Goal: Answer question/provide support

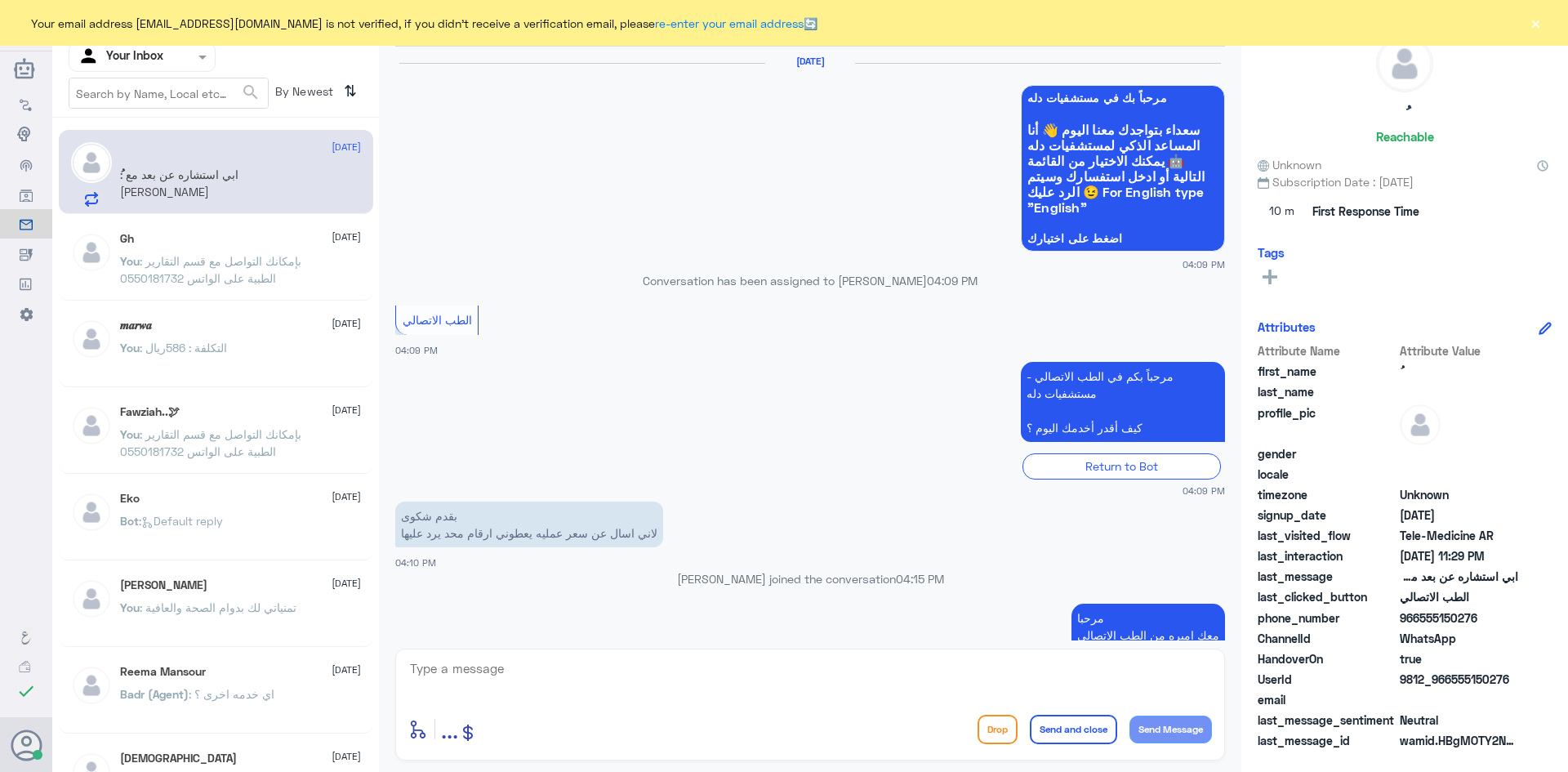
scroll to position [1100, 0]
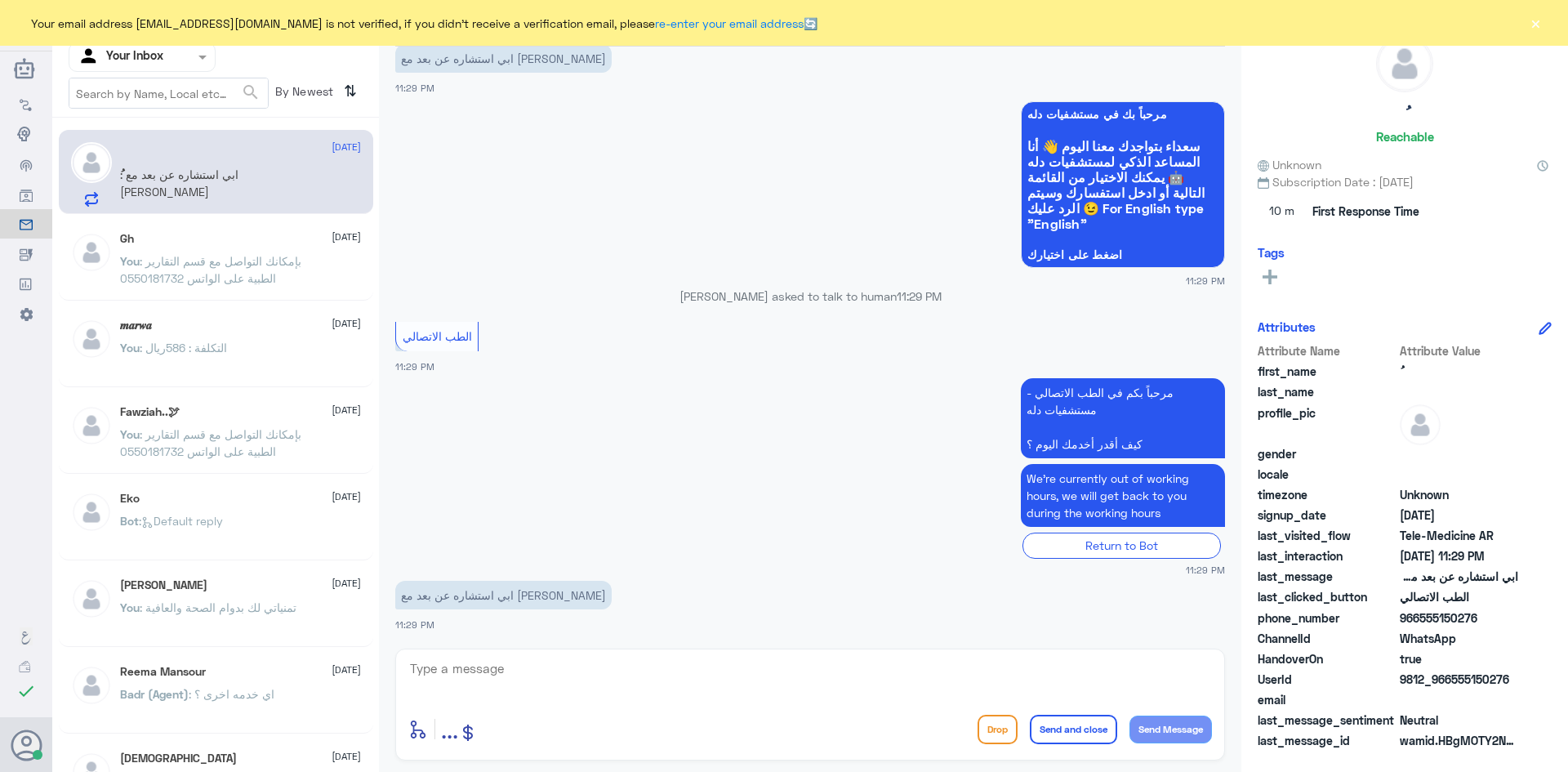
click at [693, 658] on textarea at bounding box center [810, 676] width 803 height 40
paste textarea "مرحبا معك [PERSON_NAME] من الطب الاتصالي"
type textarea "مرحبا معك [PERSON_NAME] من الطب الاتصالي"
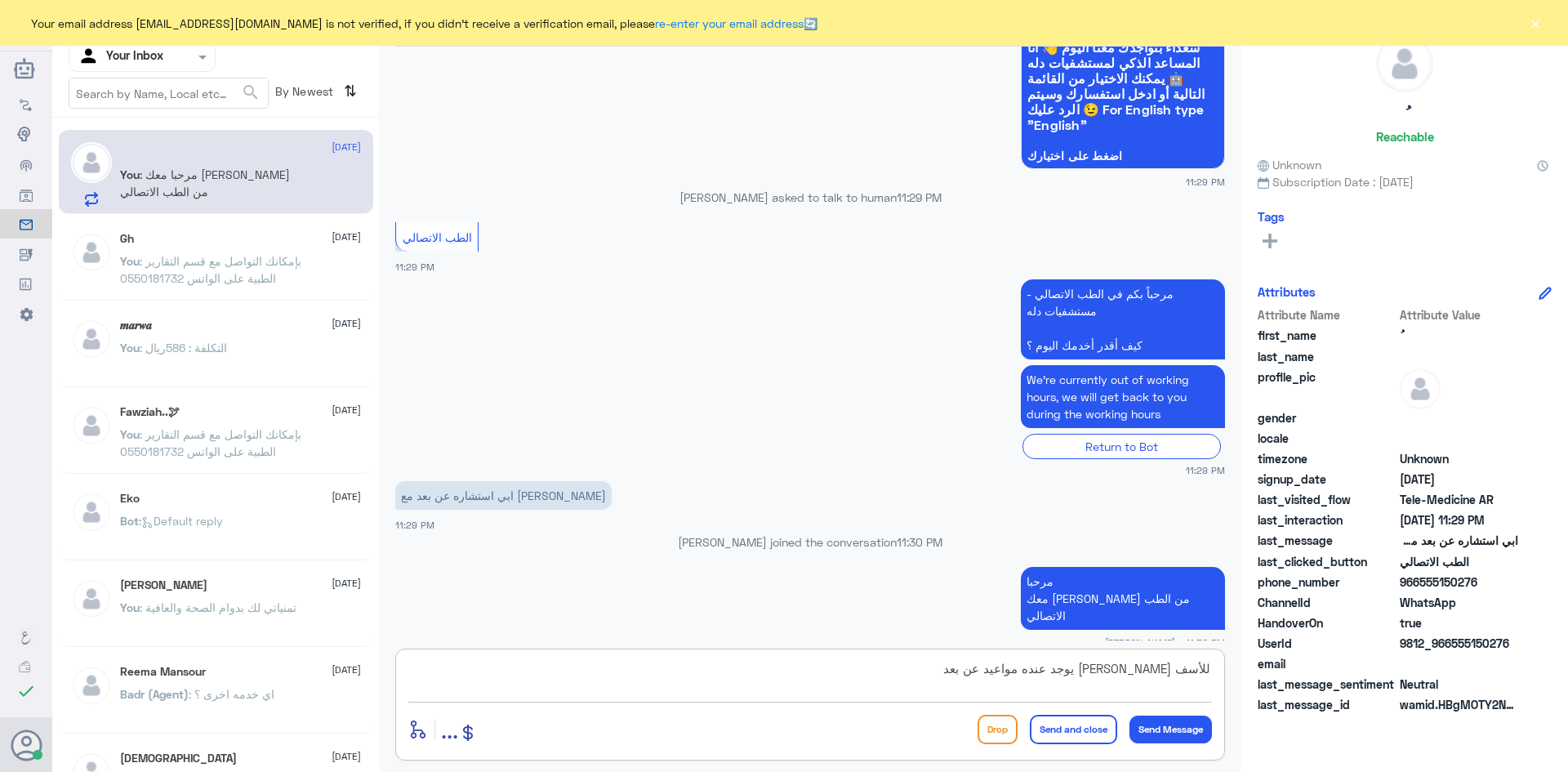
type textarea "للأسف [PERSON_NAME] يوجد عنده مواعيد عن بعد"
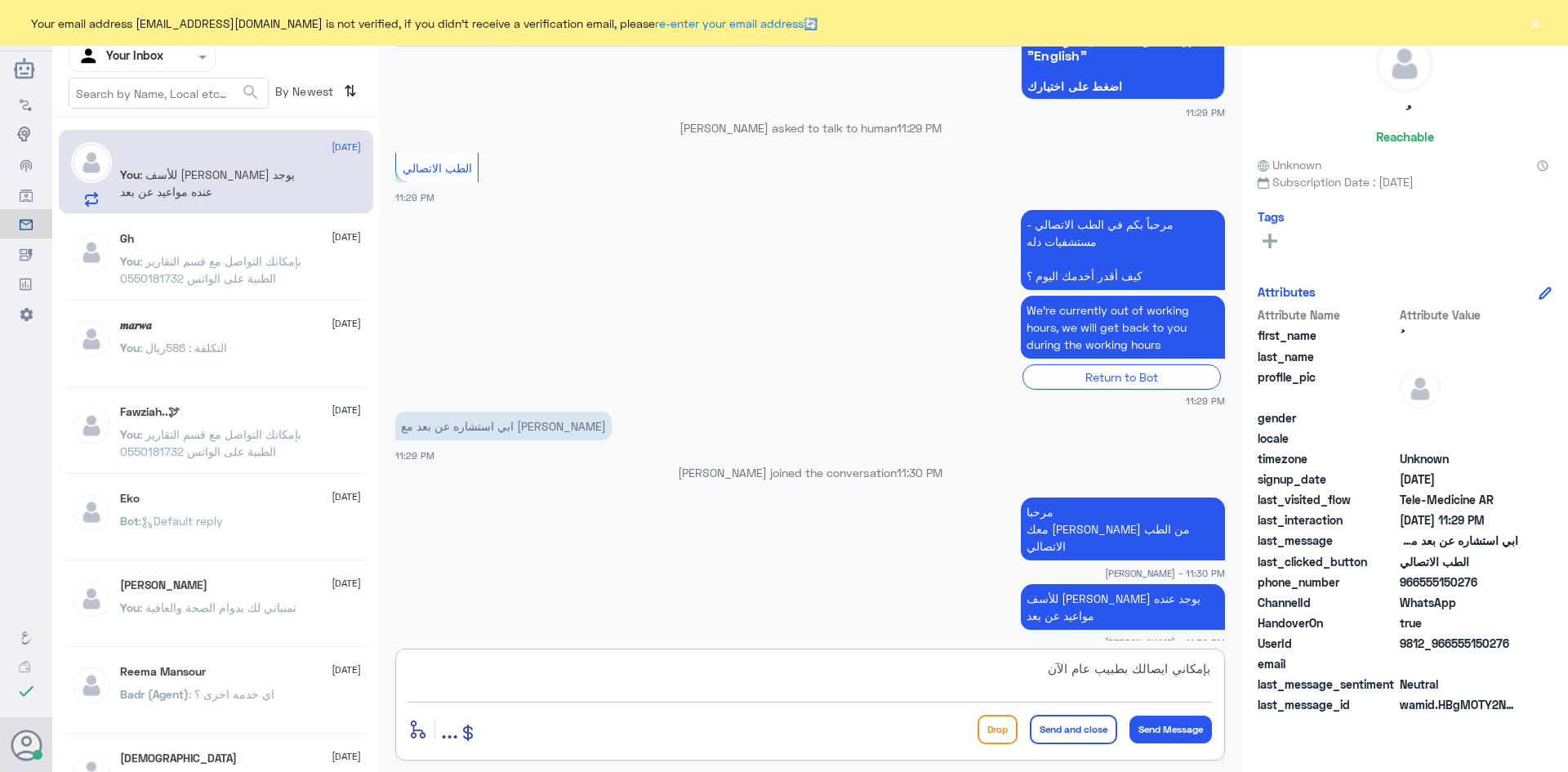
type textarea "بإمكاني ايصالك بطبيب عام الآن"
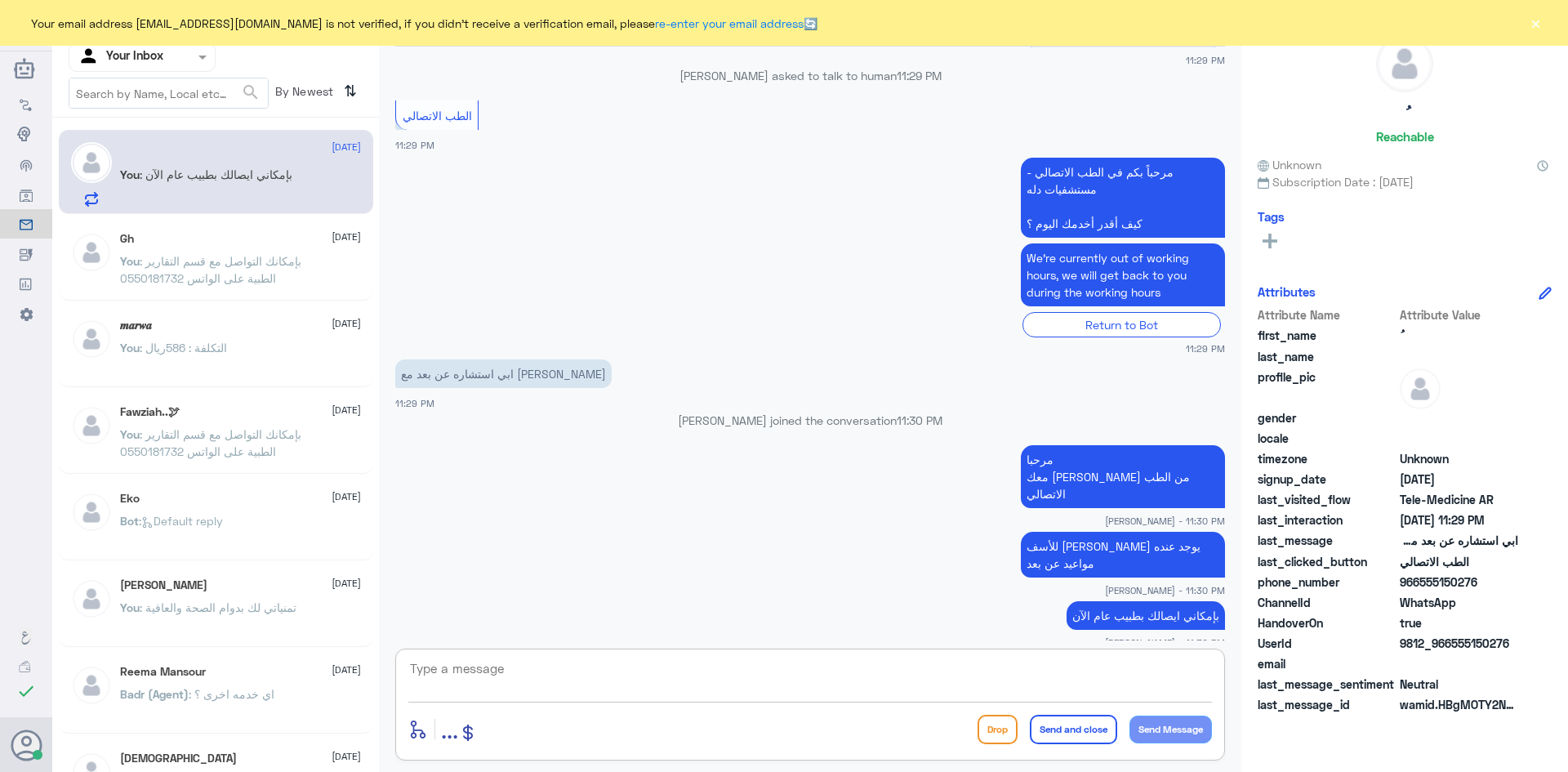
click at [1533, 23] on button "×" at bounding box center [1535, 22] width 17 height 17
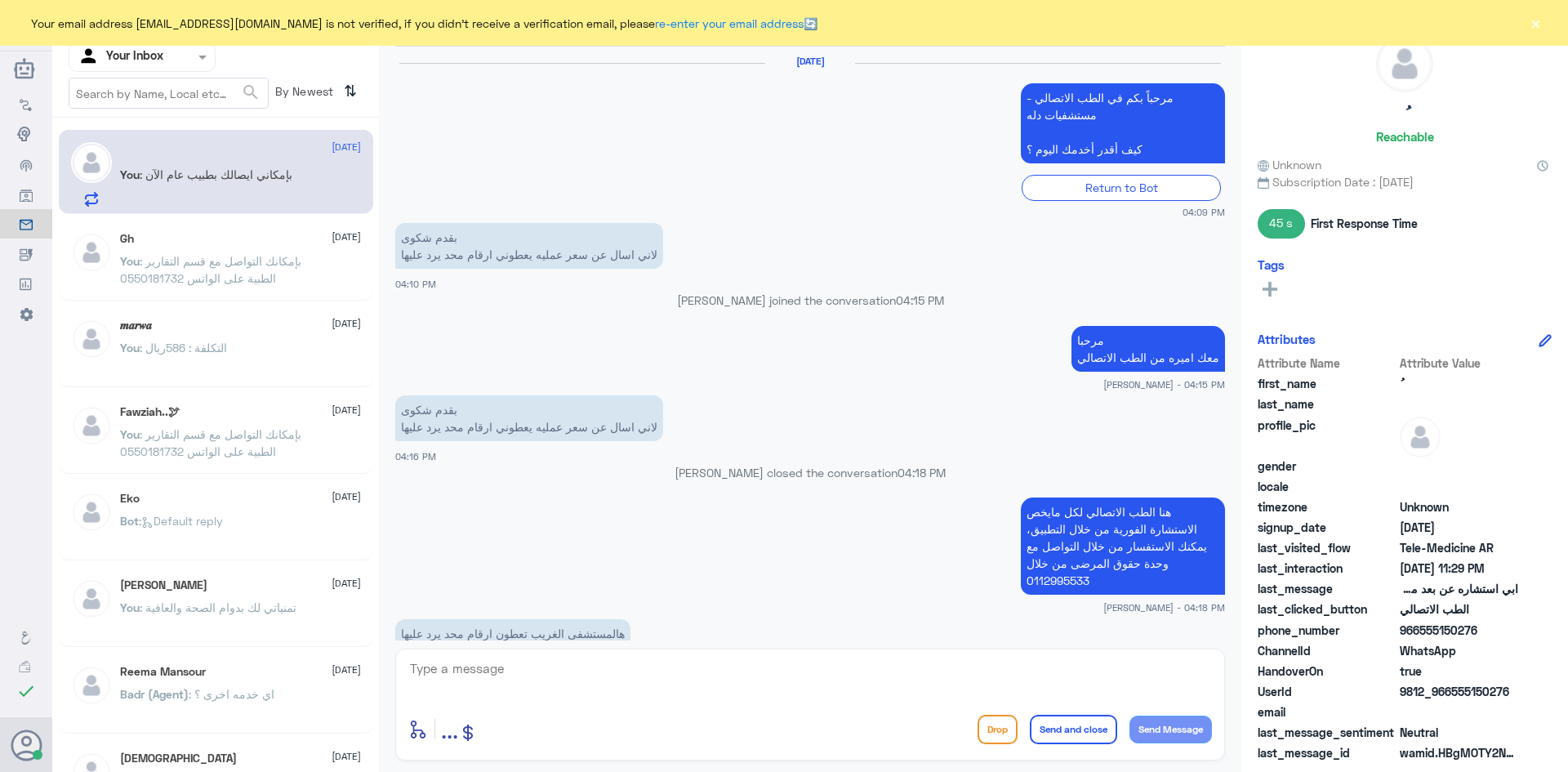
scroll to position [1044, 0]
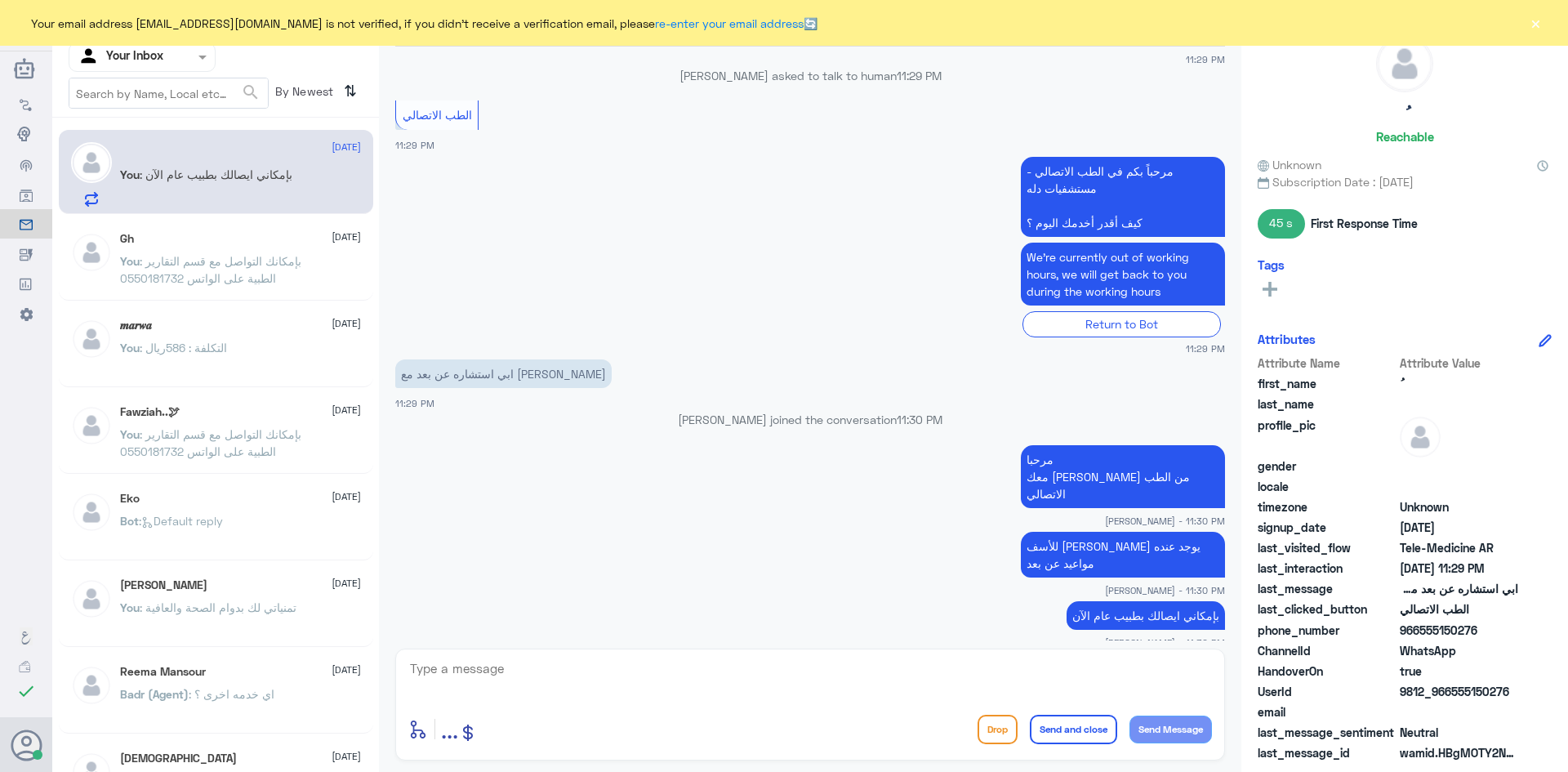
click at [1534, 28] on button "×" at bounding box center [1535, 22] width 17 height 17
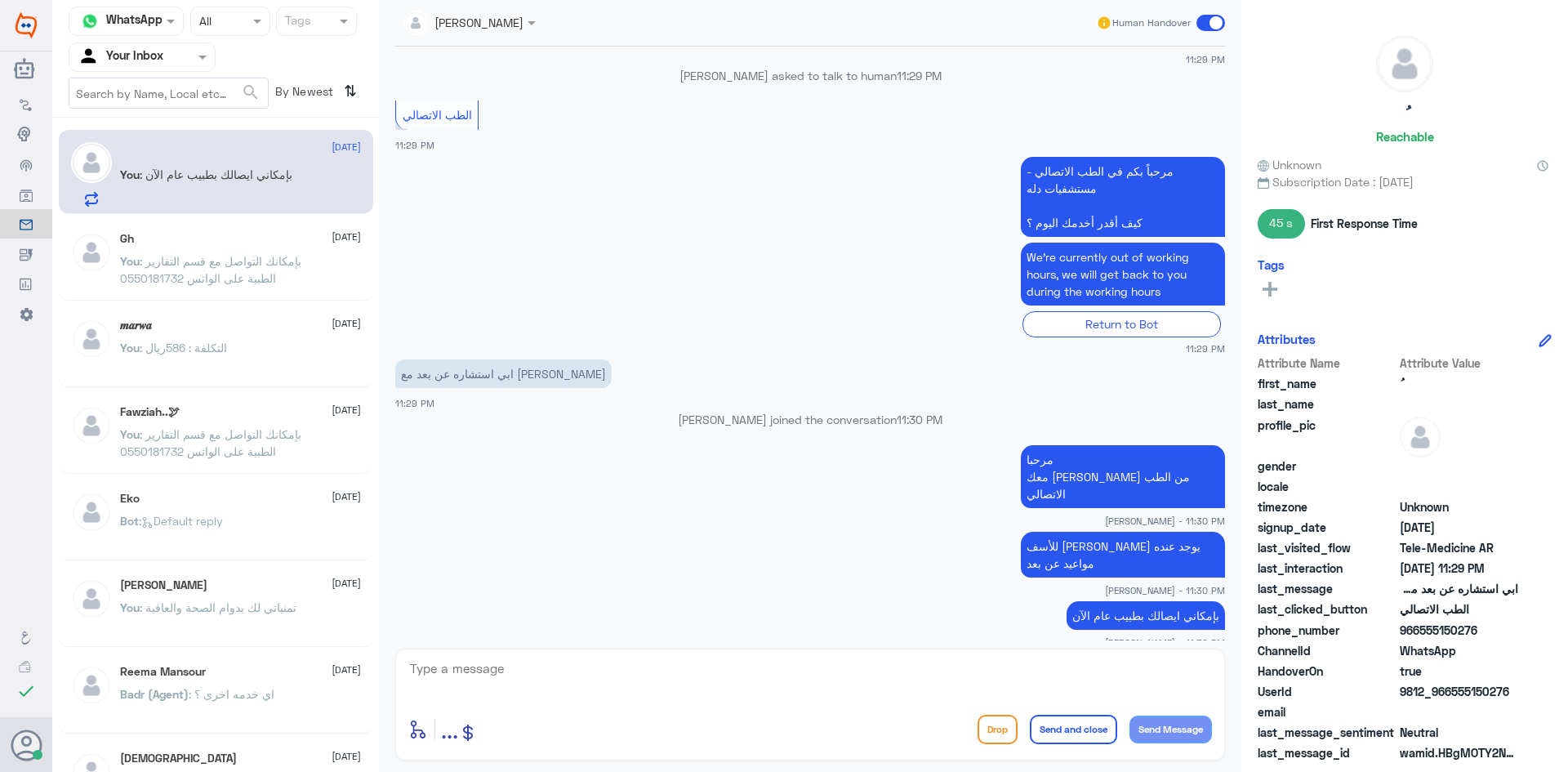
click at [1204, 22] on span at bounding box center [1209, 22] width 28 height 17
click at [0, 0] on input "checkbox" at bounding box center [0, 0] width 0 height 0
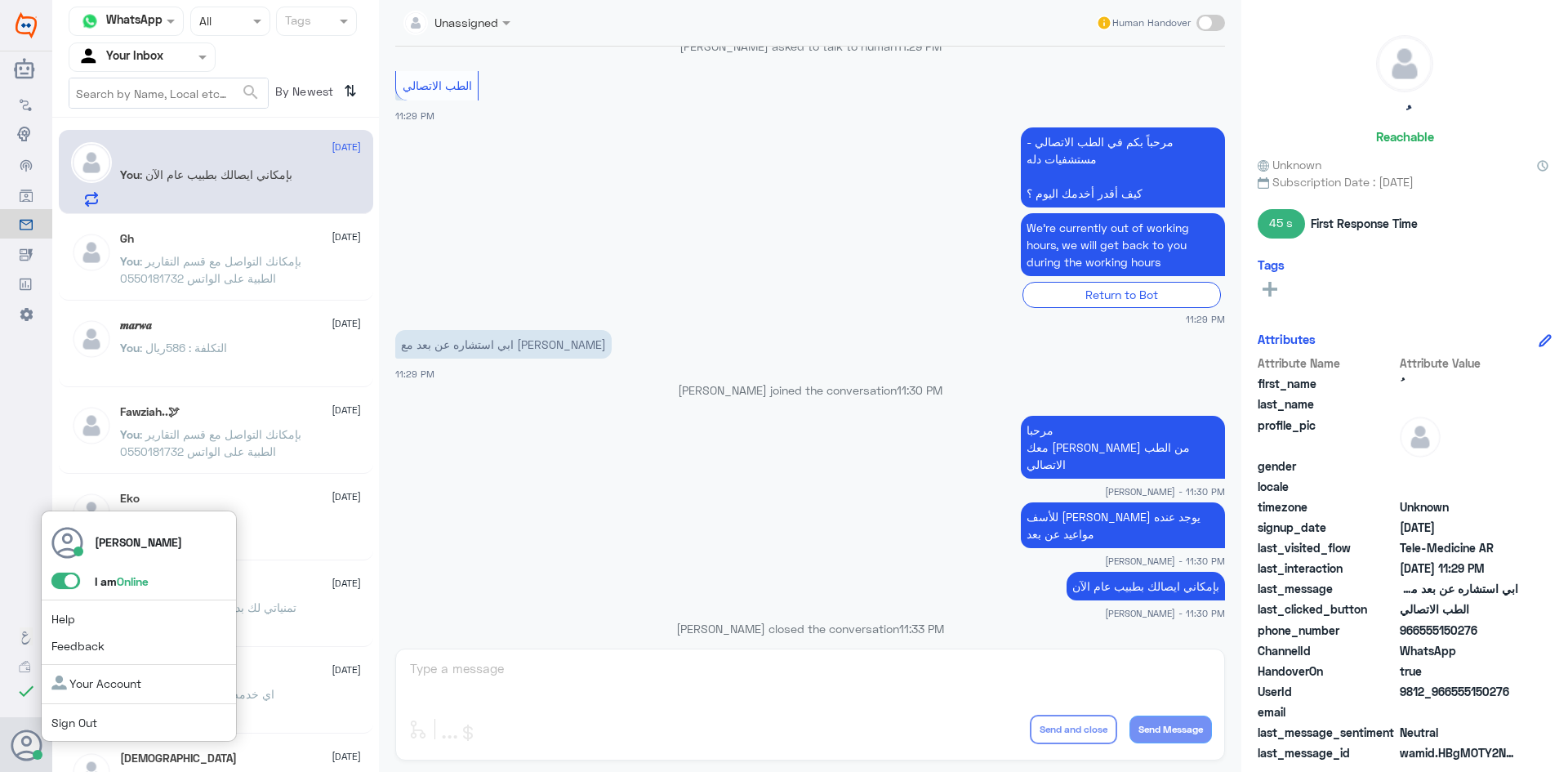
click at [58, 575] on span at bounding box center [65, 580] width 28 height 17
click at [0, 0] on input "checkbox" at bounding box center [0, 0] width 0 height 0
